Goal: Check status: Check status

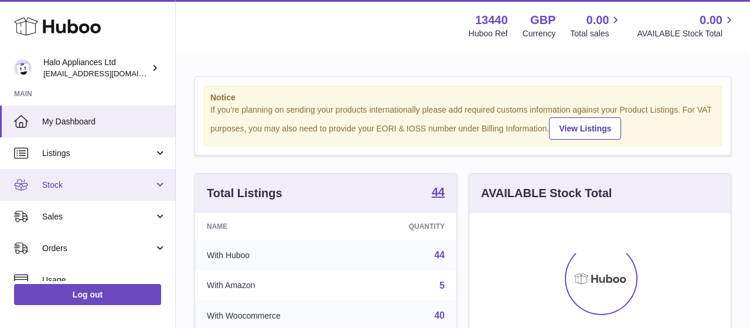
scroll to position [183, 261]
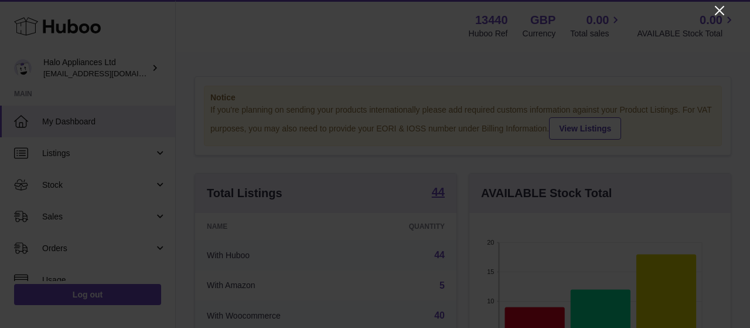
click at [724, 13] on icon "Close" at bounding box center [720, 11] width 14 height 14
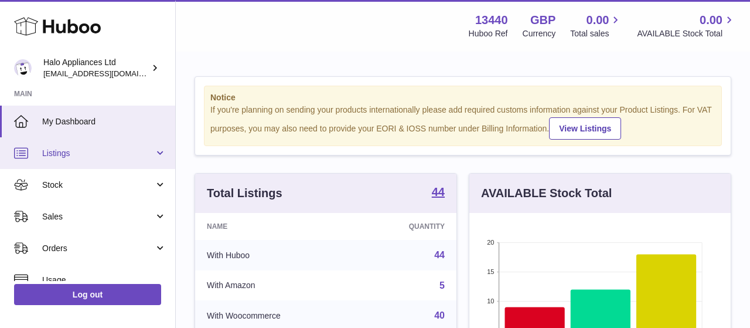
click at [84, 161] on link "Listings" at bounding box center [87, 153] width 175 height 32
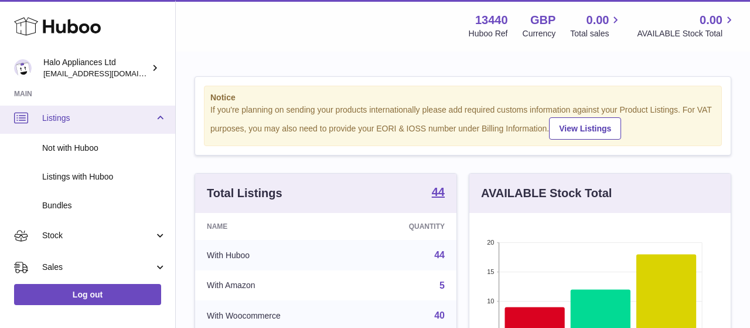
scroll to position [68, 0]
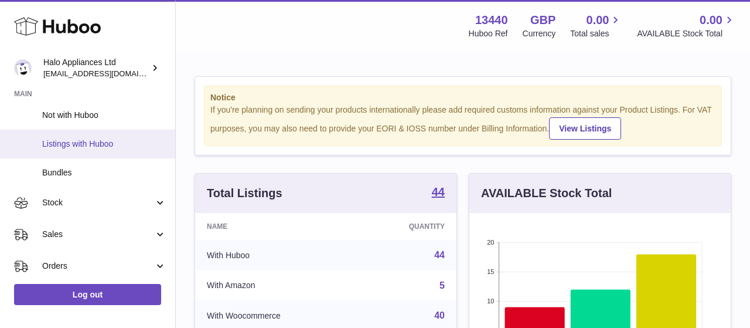
click at [84, 146] on span "Listings with Huboo" at bounding box center [104, 143] width 124 height 11
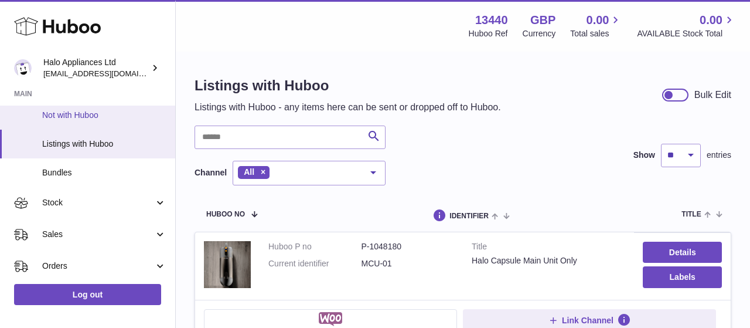
scroll to position [136, 0]
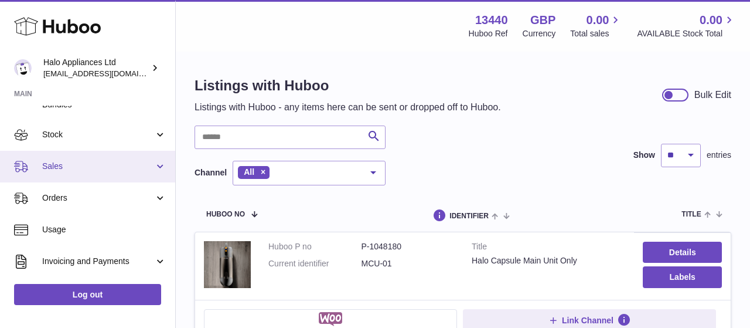
click at [77, 168] on span "Sales" at bounding box center [98, 166] width 112 height 11
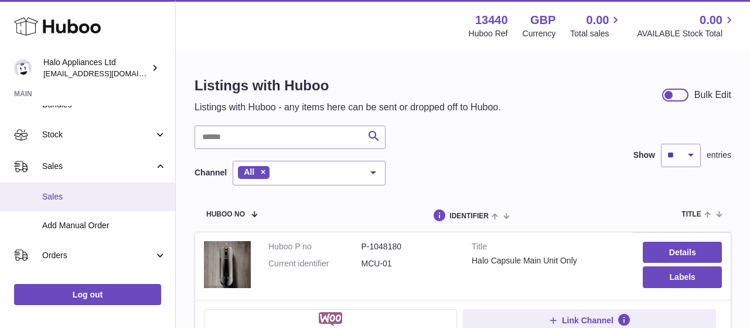
click at [72, 195] on span "Sales" at bounding box center [104, 196] width 124 height 11
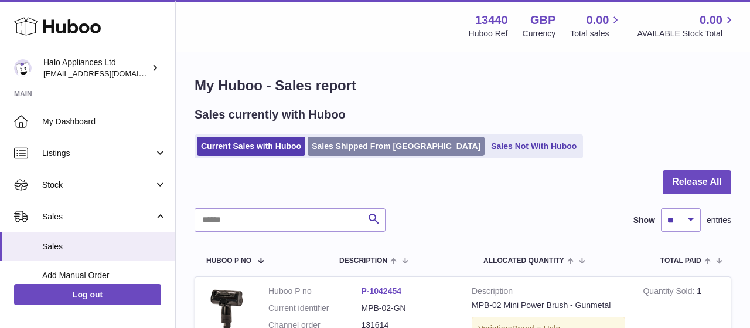
click at [329, 149] on link "Sales Shipped From Huboo" at bounding box center [396, 146] width 177 height 19
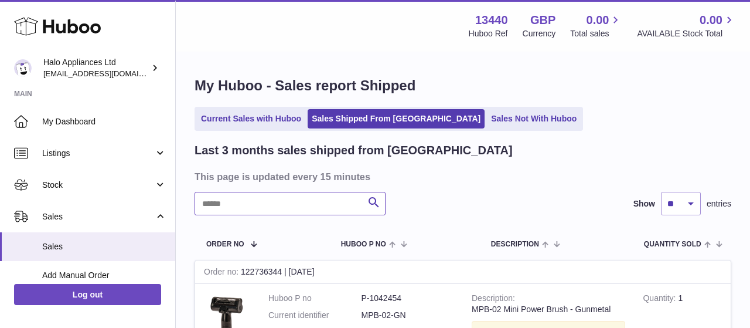
click at [271, 202] on input "text" at bounding box center [290, 203] width 191 height 23
type input "**********"
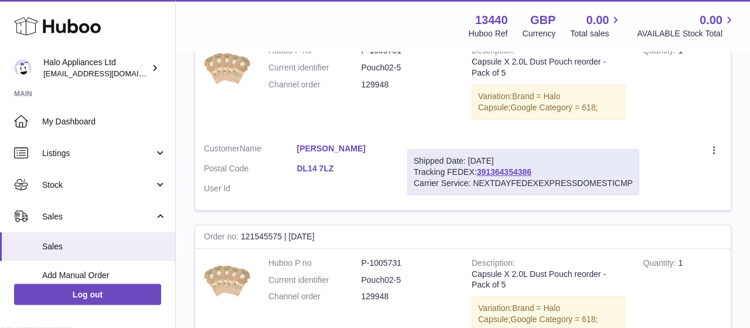
scroll to position [592, 0]
